Goal: Task Accomplishment & Management: Manage account settings

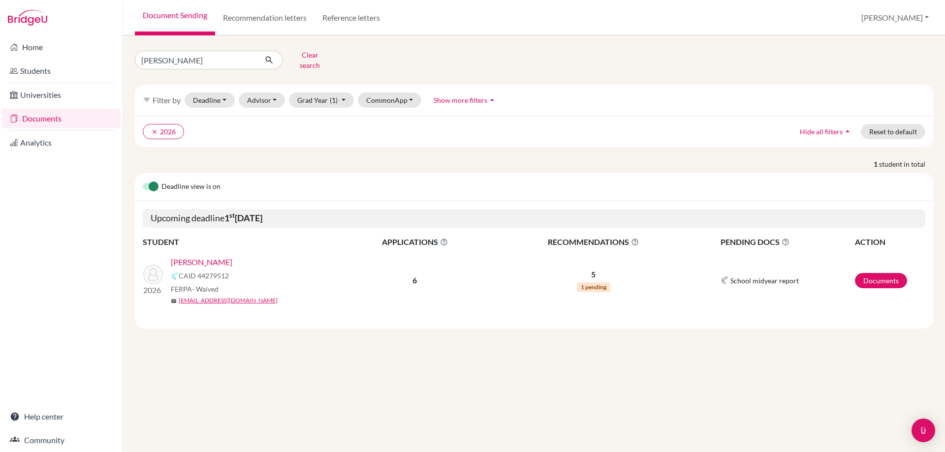
click at [205, 256] on link "[PERSON_NAME]" at bounding box center [202, 262] width 62 height 12
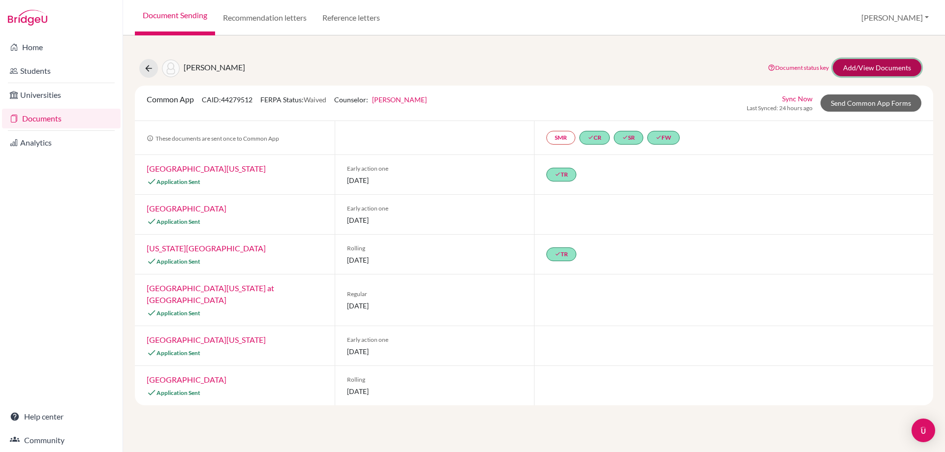
click at [883, 65] on link "Add/View Documents" at bounding box center [877, 67] width 89 height 17
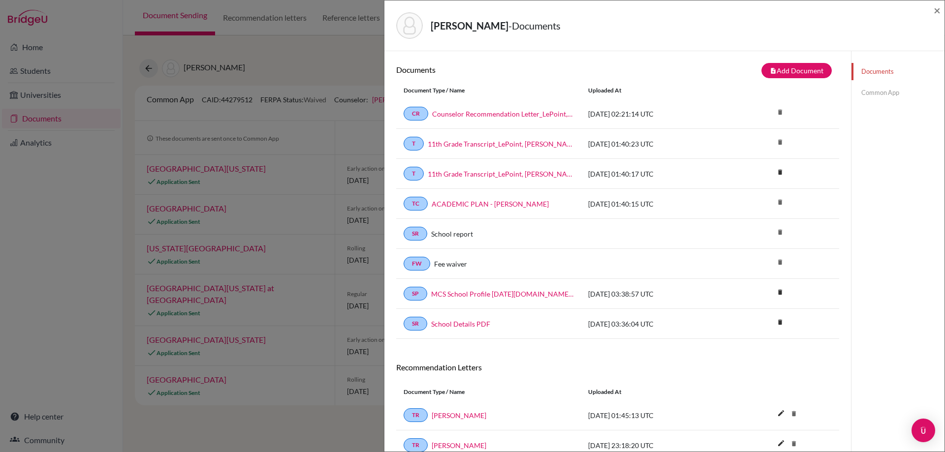
click at [893, 89] on link "Common App" at bounding box center [897, 92] width 93 height 17
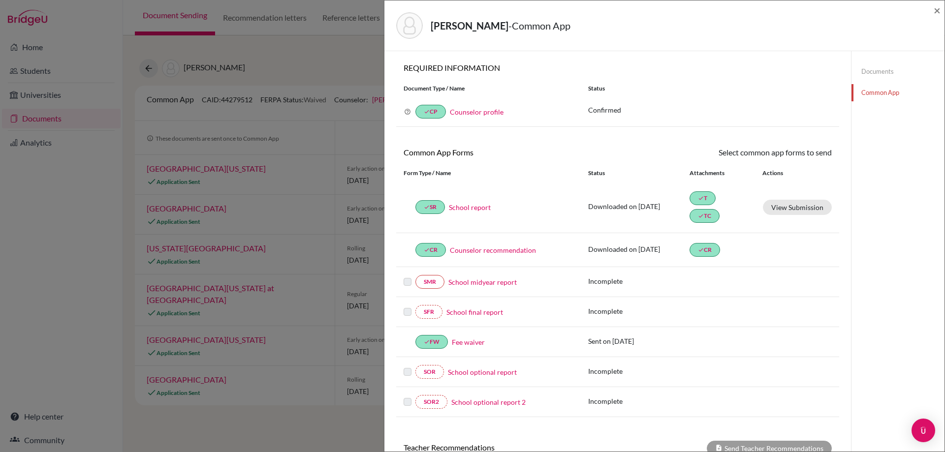
click at [274, 341] on div "[PERSON_NAME] - Common App × × REQUIRED INFORMATION Document Type / Name Status…" at bounding box center [472, 226] width 945 height 452
click at [936, 10] on span "×" at bounding box center [937, 10] width 7 height 14
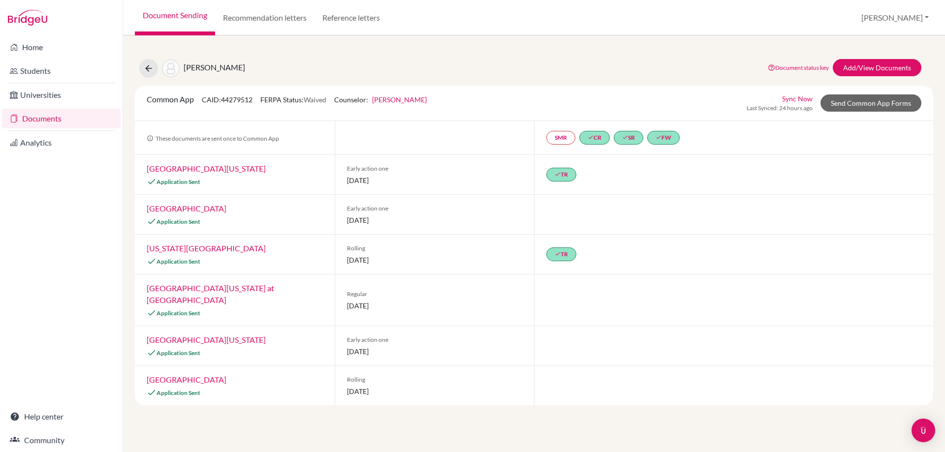
click at [188, 335] on link "[GEOGRAPHIC_DATA][US_STATE]" at bounding box center [206, 339] width 119 height 9
